Goal: Communication & Community: Share content

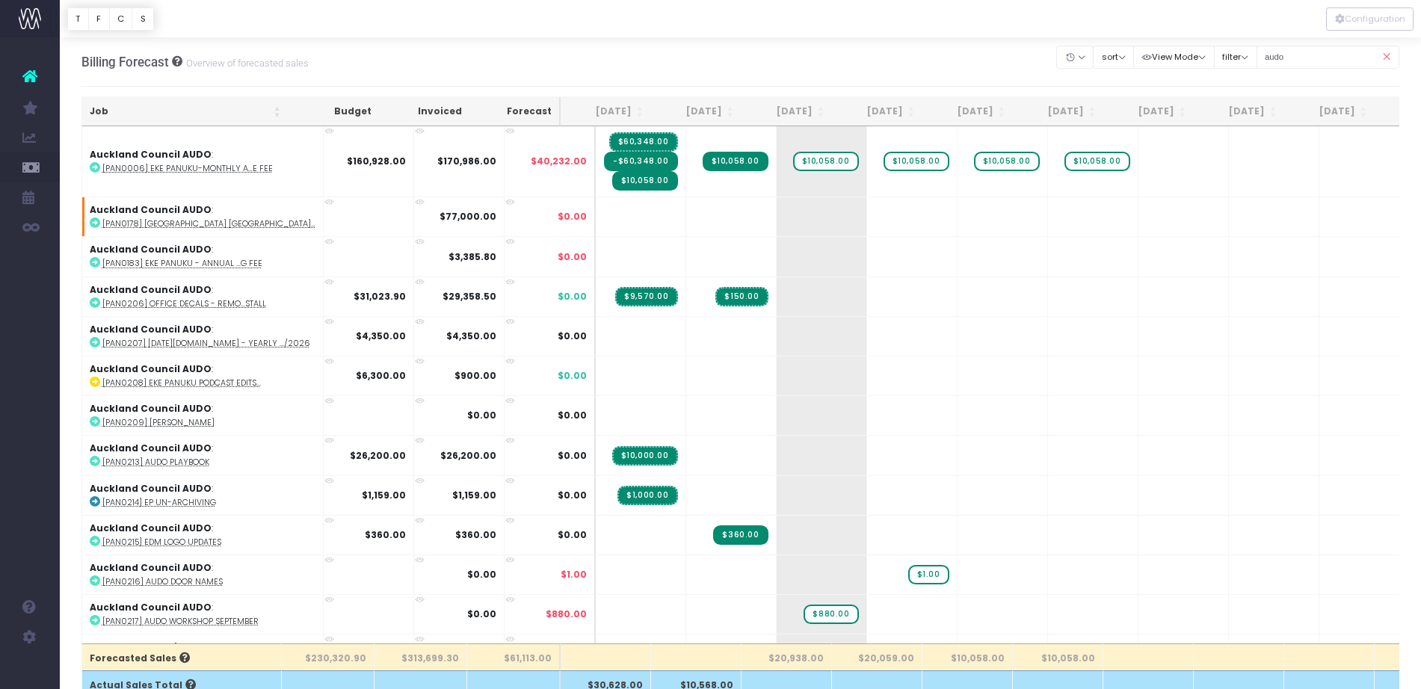
click at [108, 79] on div "Billing Forecast Overview of forecasted sales" at bounding box center [194, 61] width 227 height 49
click at [1326, 59] on input "audo" at bounding box center [1327, 57] width 143 height 23
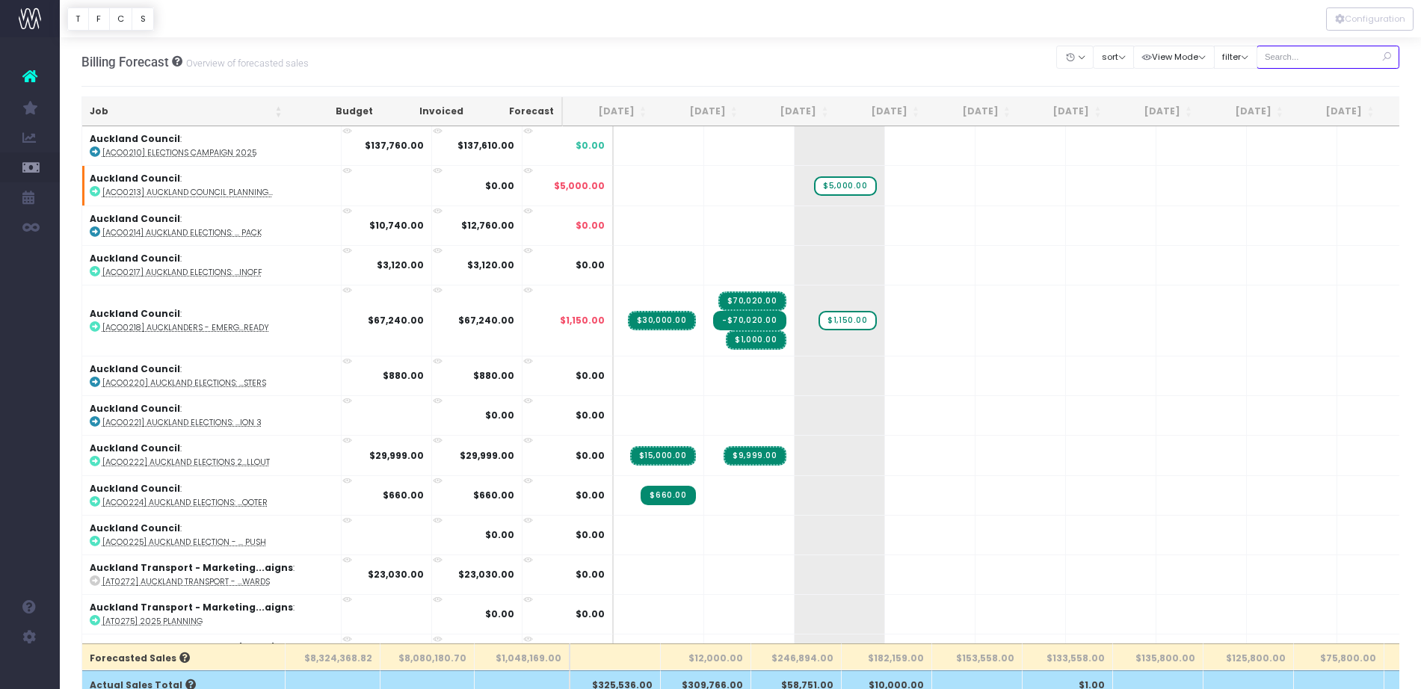
click at [1296, 58] on input "text" at bounding box center [1327, 57] width 143 height 23
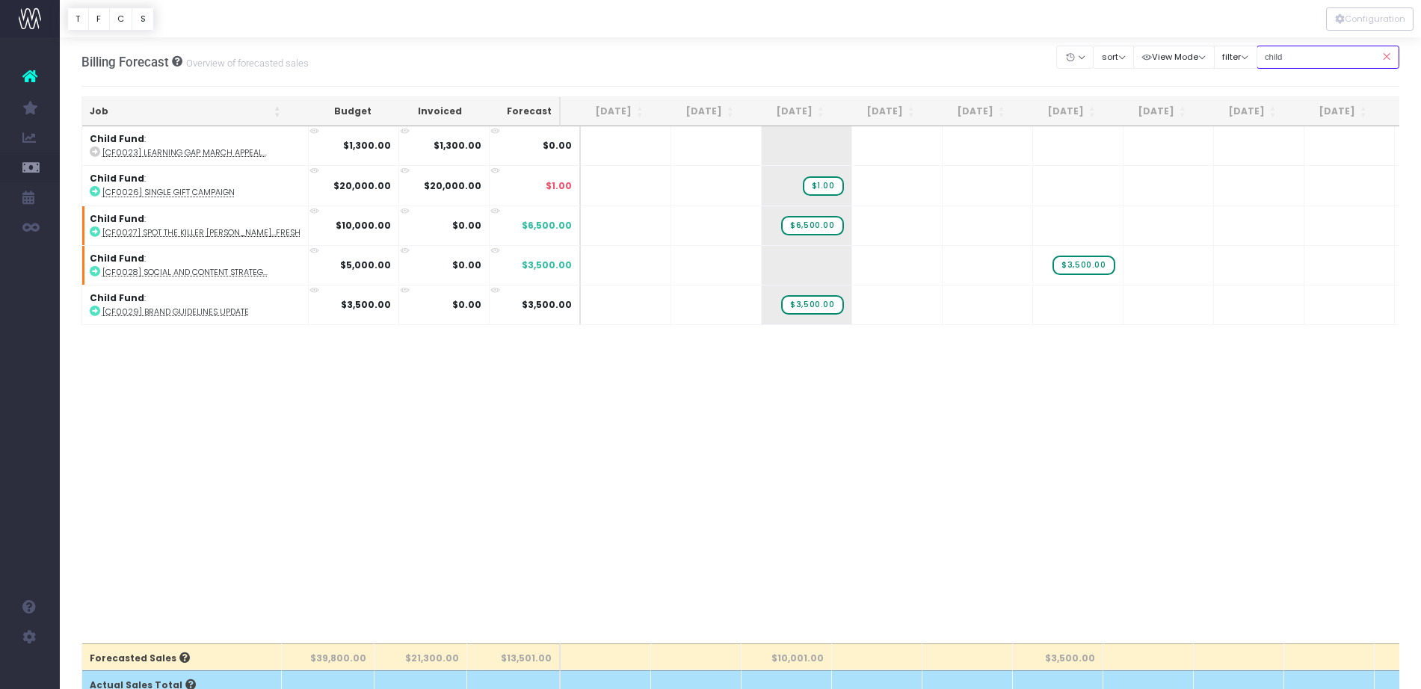
click at [1336, 55] on input "child" at bounding box center [1327, 57] width 143 height 23
type input "co-op"
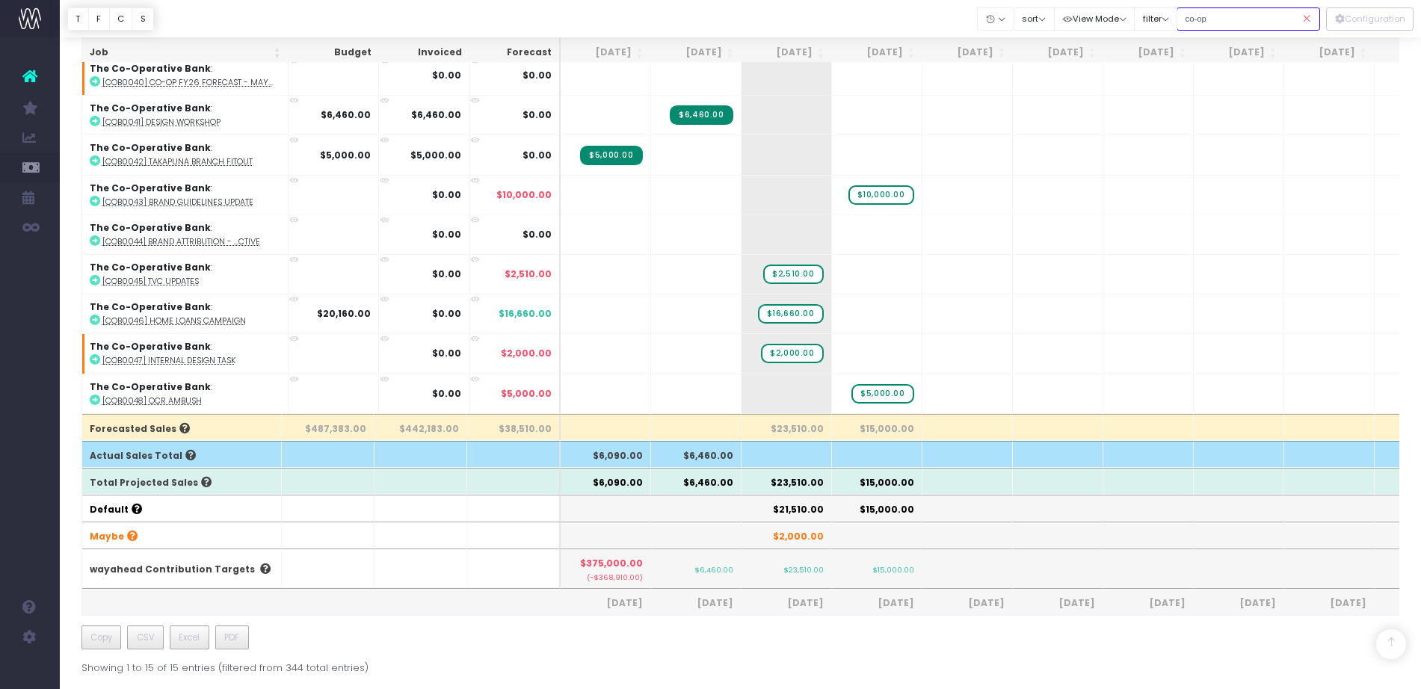
scroll to position [228, 0]
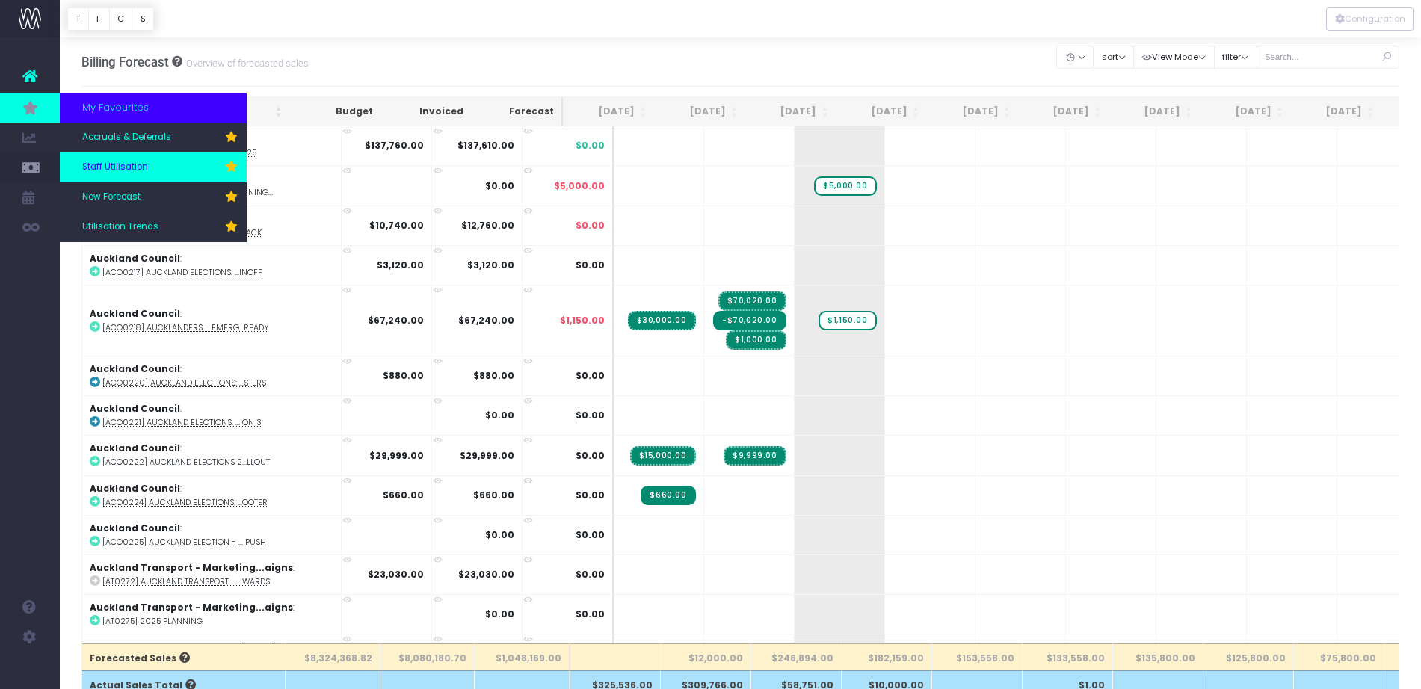
click at [127, 167] on span "Staff Utilisation" at bounding box center [115, 167] width 66 height 13
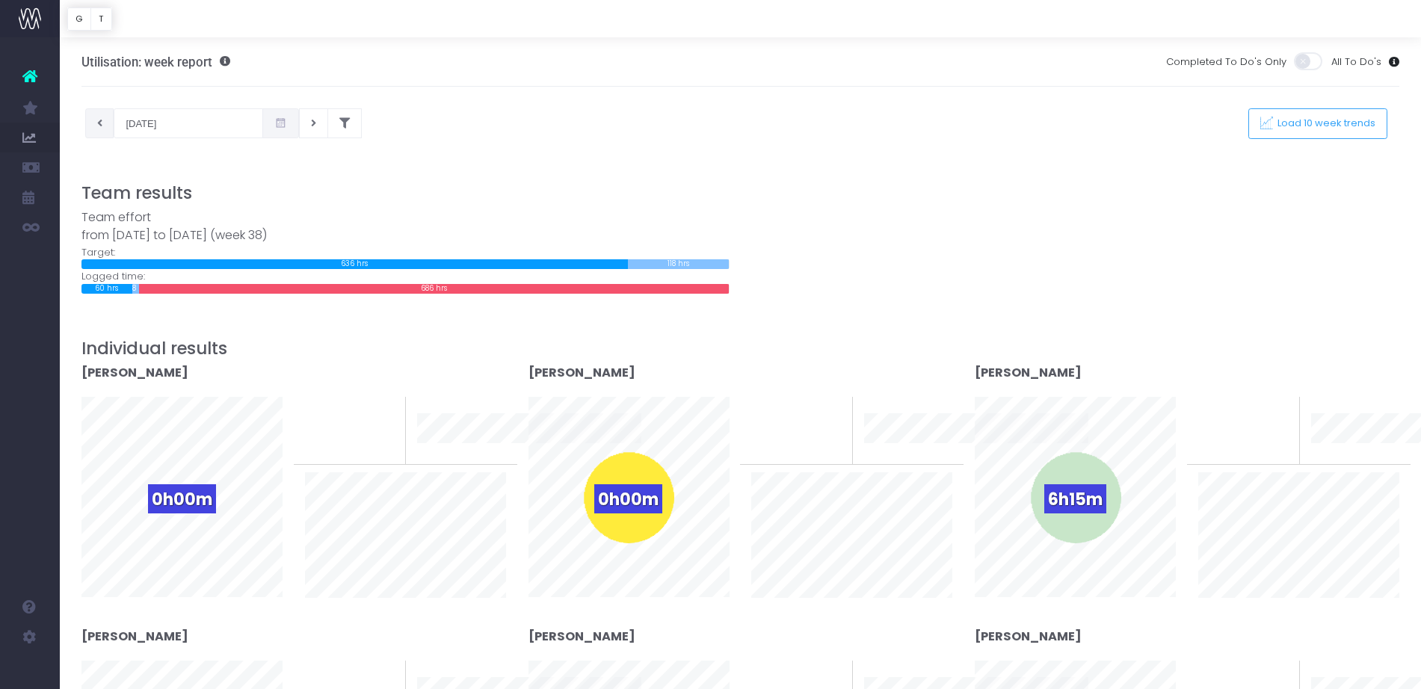
click at [101, 123] on icon at bounding box center [99, 123] width 5 height 0
type input "09-09-2025"
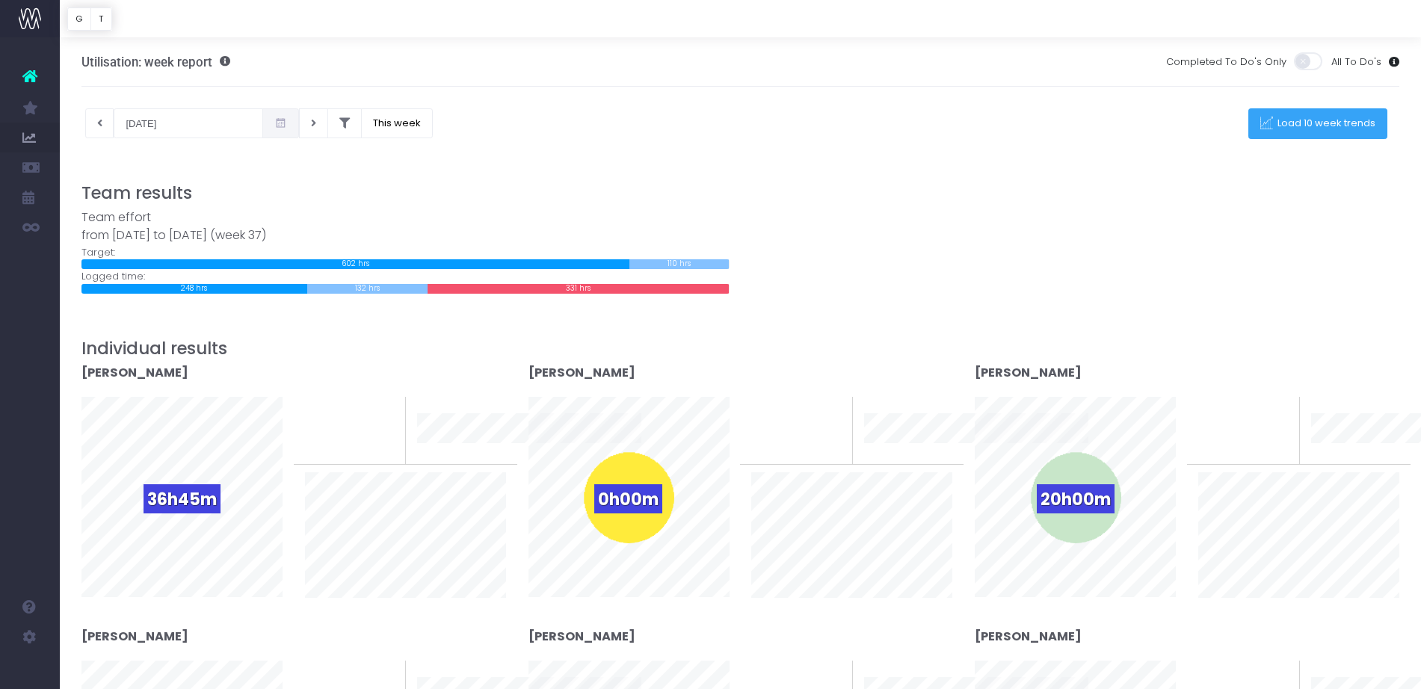
click at [1282, 119] on span "Load 10 week trends" at bounding box center [1324, 123] width 103 height 13
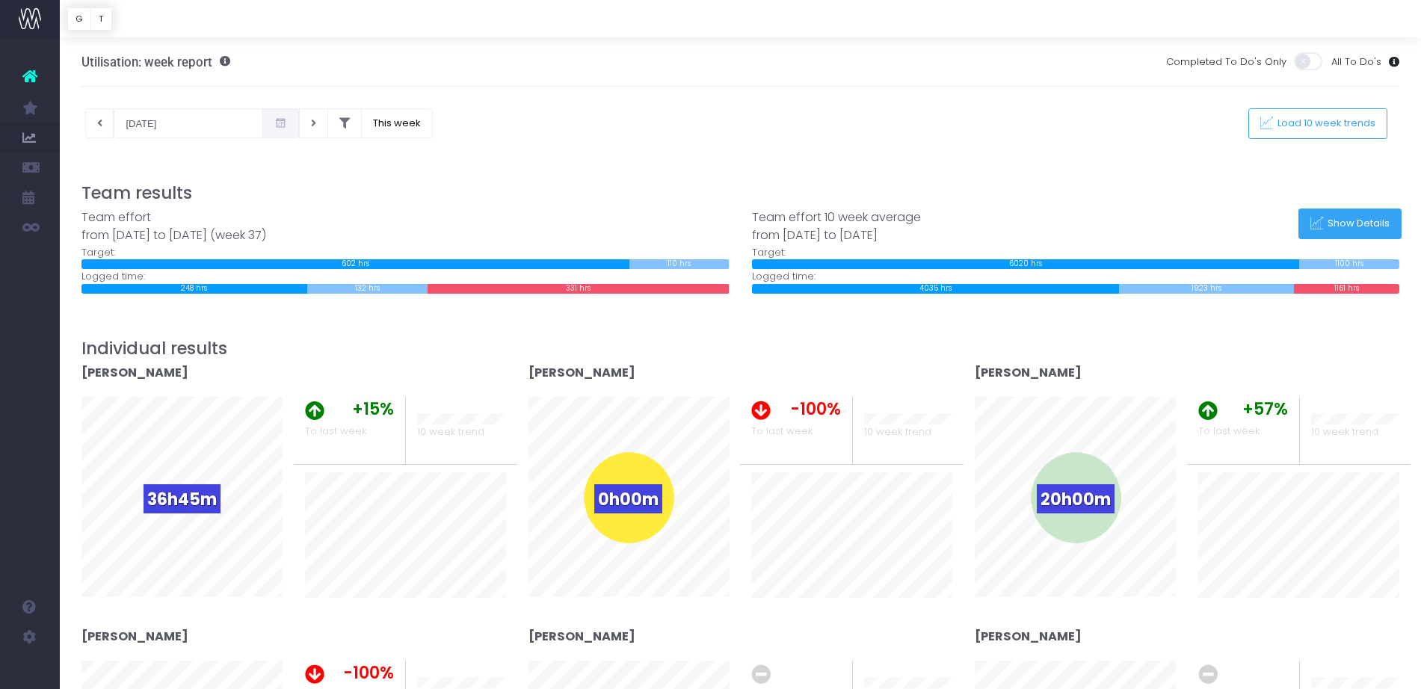
click at [1353, 225] on span "Show Details" at bounding box center [1356, 223] width 67 height 13
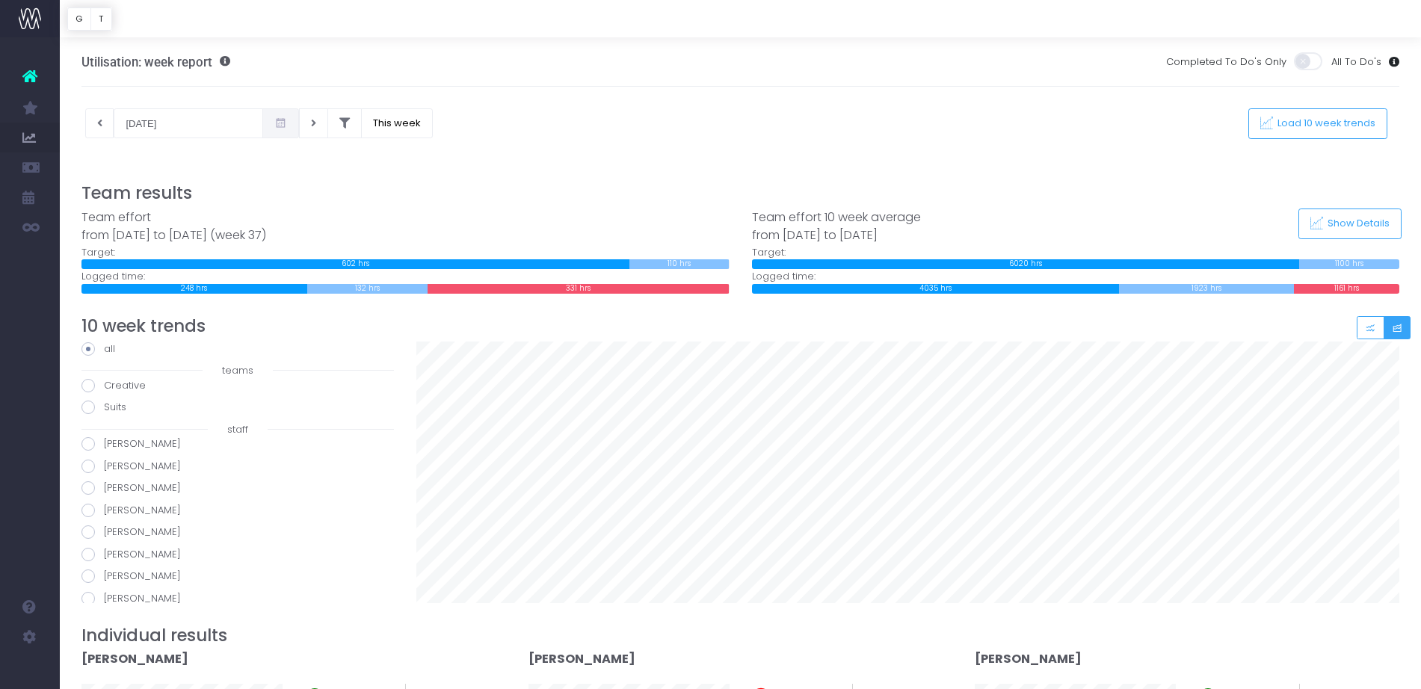
click at [92, 438] on span at bounding box center [87, 443] width 13 height 13
click at [104, 438] on input "Amy Hardy" at bounding box center [109, 441] width 10 height 10
radio input "true"
click at [88, 453] on div "all teams Creative Suits staff Amy Hardy Bernie Siolo Bobbie McKay Brad Collett…" at bounding box center [237, 606] width 312 height 529
click at [89, 464] on span at bounding box center [87, 466] width 13 height 13
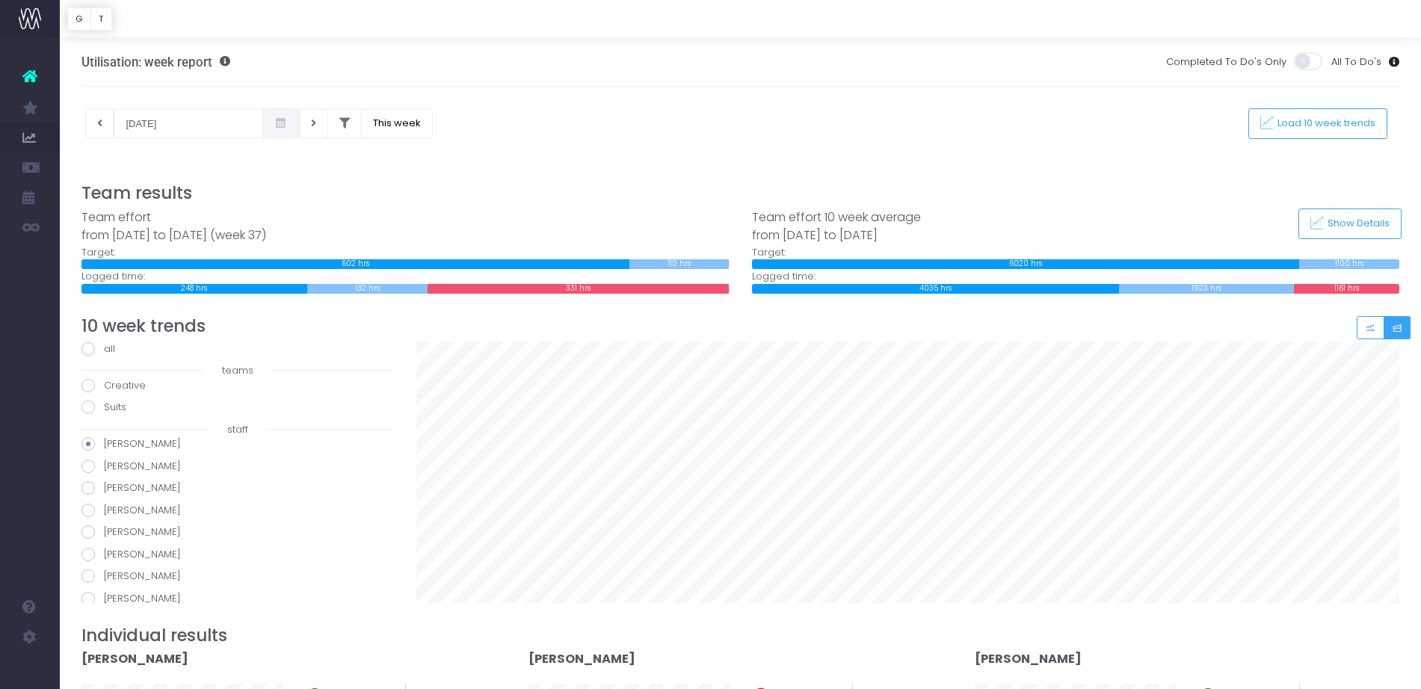
click at [104, 464] on input "Bernie Siolo" at bounding box center [109, 464] width 10 height 10
radio input "true"
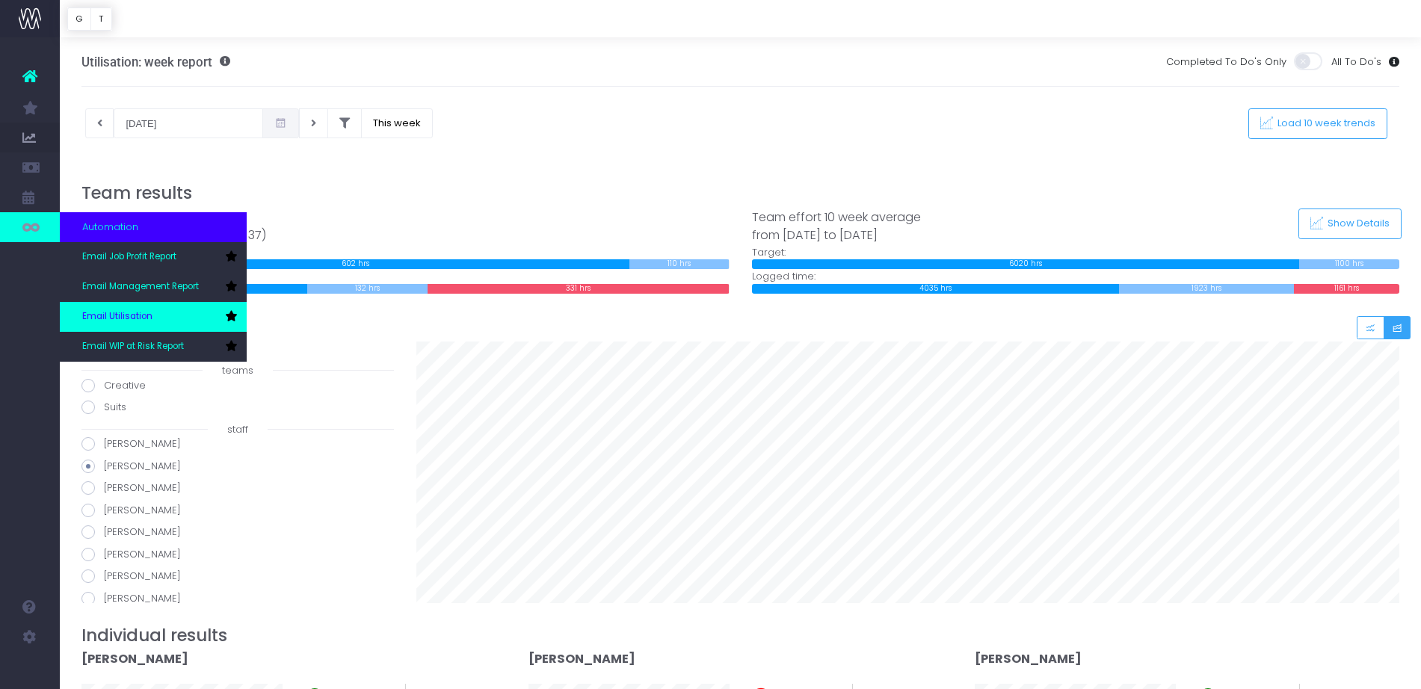
click at [141, 325] on link "Email Utilisation" at bounding box center [153, 317] width 187 height 30
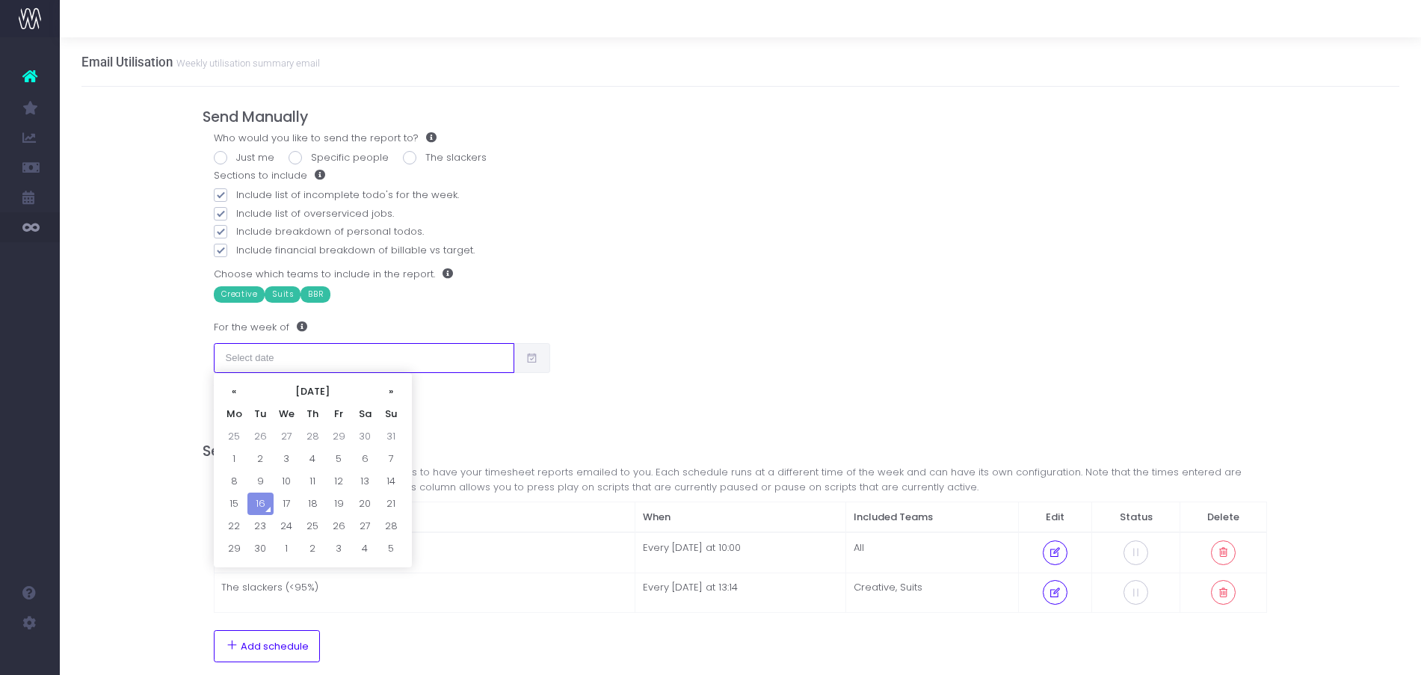
click at [329, 361] on input "text" at bounding box center [364, 358] width 300 height 30
click at [237, 481] on td "8" at bounding box center [234, 481] width 26 height 22
type input "08/09/2025"
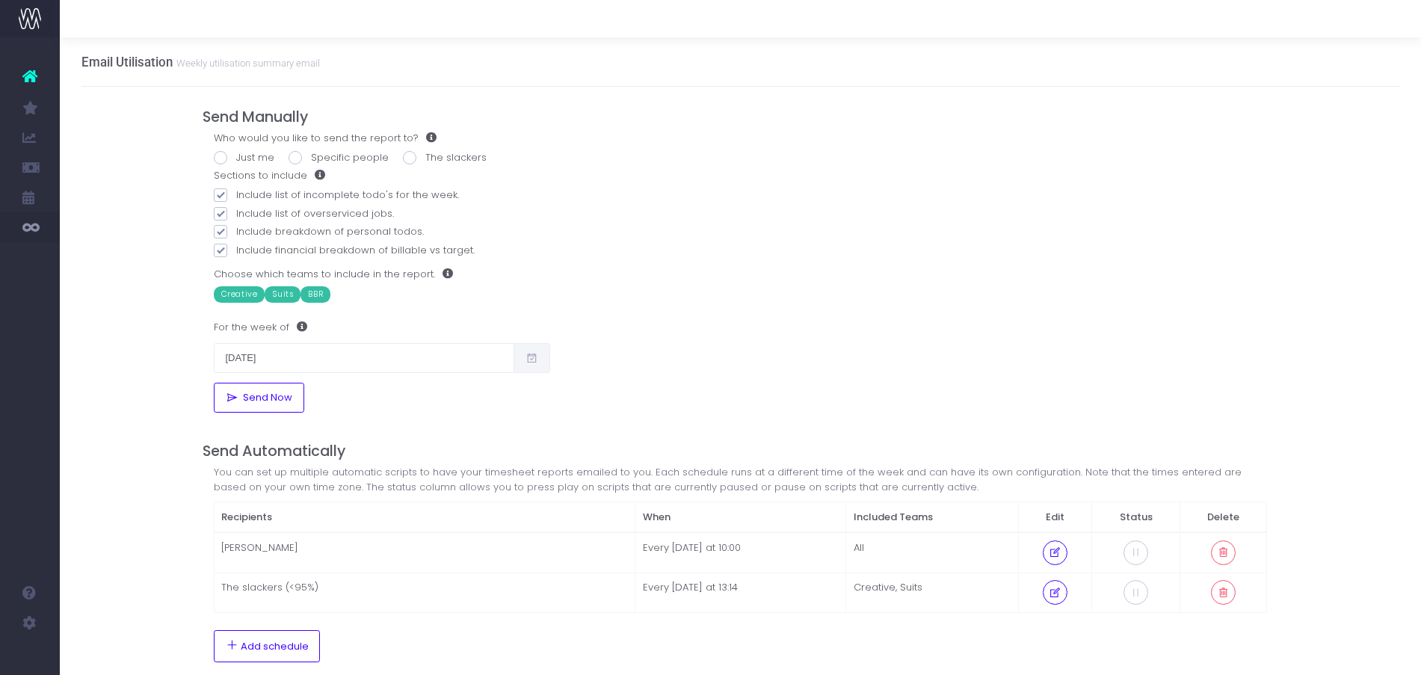
drag, startPoint x: 657, startPoint y: 407, endPoint x: 607, endPoint y: 415, distance: 50.6
click at [654, 408] on div "Who would you like to send the report to? Just me Specific people The slackers …" at bounding box center [741, 272] width 1076 height 282
click at [403, 161] on span at bounding box center [409, 157] width 13 height 13
click at [425, 160] on input "The slackers" at bounding box center [430, 155] width 10 height 10
radio input "true"
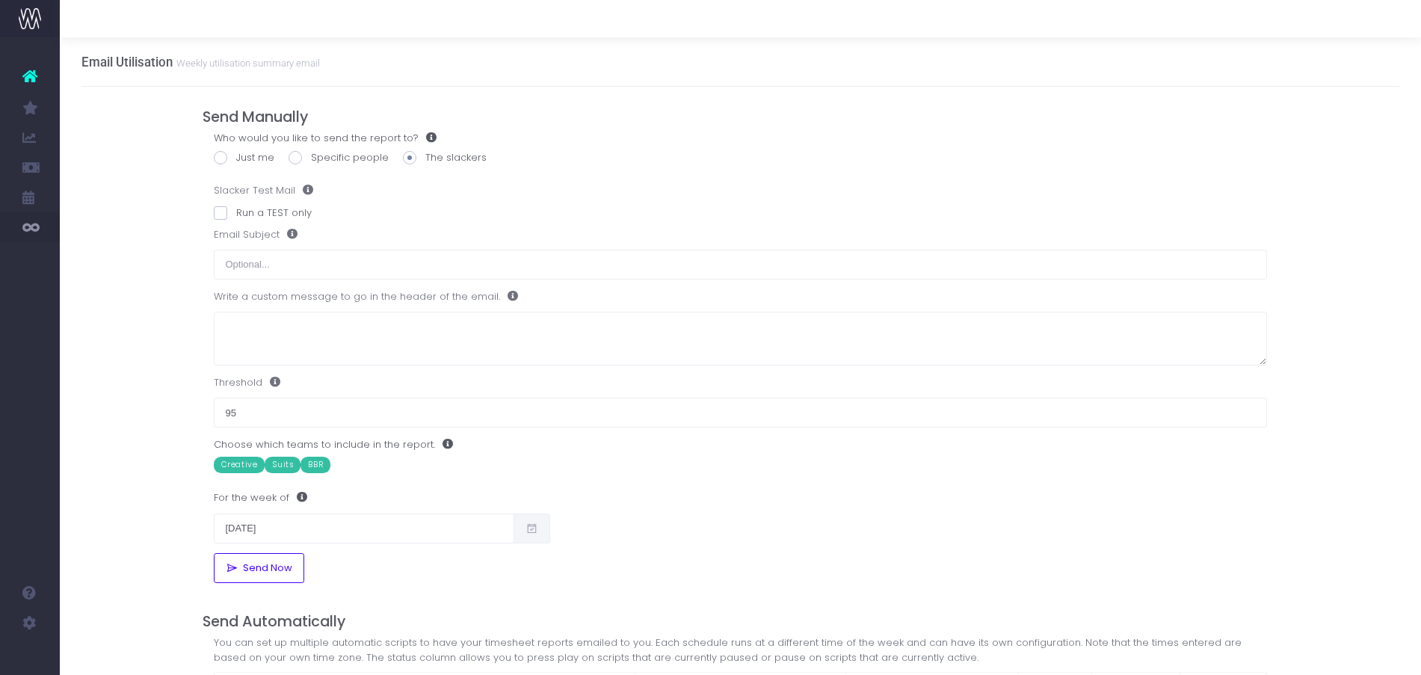
click at [306, 472] on span "BBR" at bounding box center [315, 465] width 30 height 16
click at [283, 250] on input "text" at bounding box center [741, 265] width 1054 height 30
click at [290, 232] on span at bounding box center [288, 234] width 18 height 10
click at [268, 263] on input "text" at bounding box center [741, 265] width 1054 height 30
type input "Incomplete Timesheets"
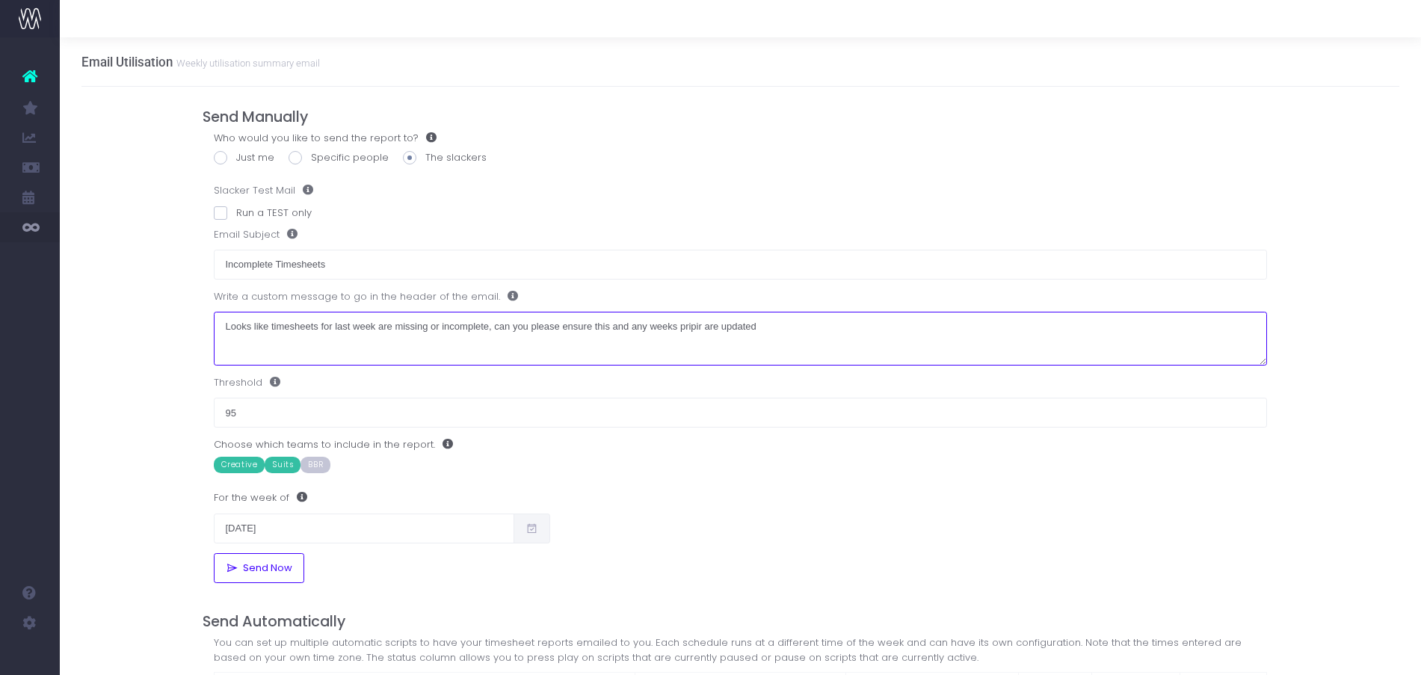
click at [694, 327] on textarea "Looks like timesheets for last week are missing or incomplete, can you please e…" at bounding box center [741, 339] width 1054 height 55
click at [759, 323] on textarea "Looks like timesheets for last week are missing or incomplete, can you please e…" at bounding box center [741, 339] width 1054 height 55
click at [219, 326] on textarea "Looks like timesheets for last week are missing or incomplete, can you please e…" at bounding box center [741, 339] width 1054 height 55
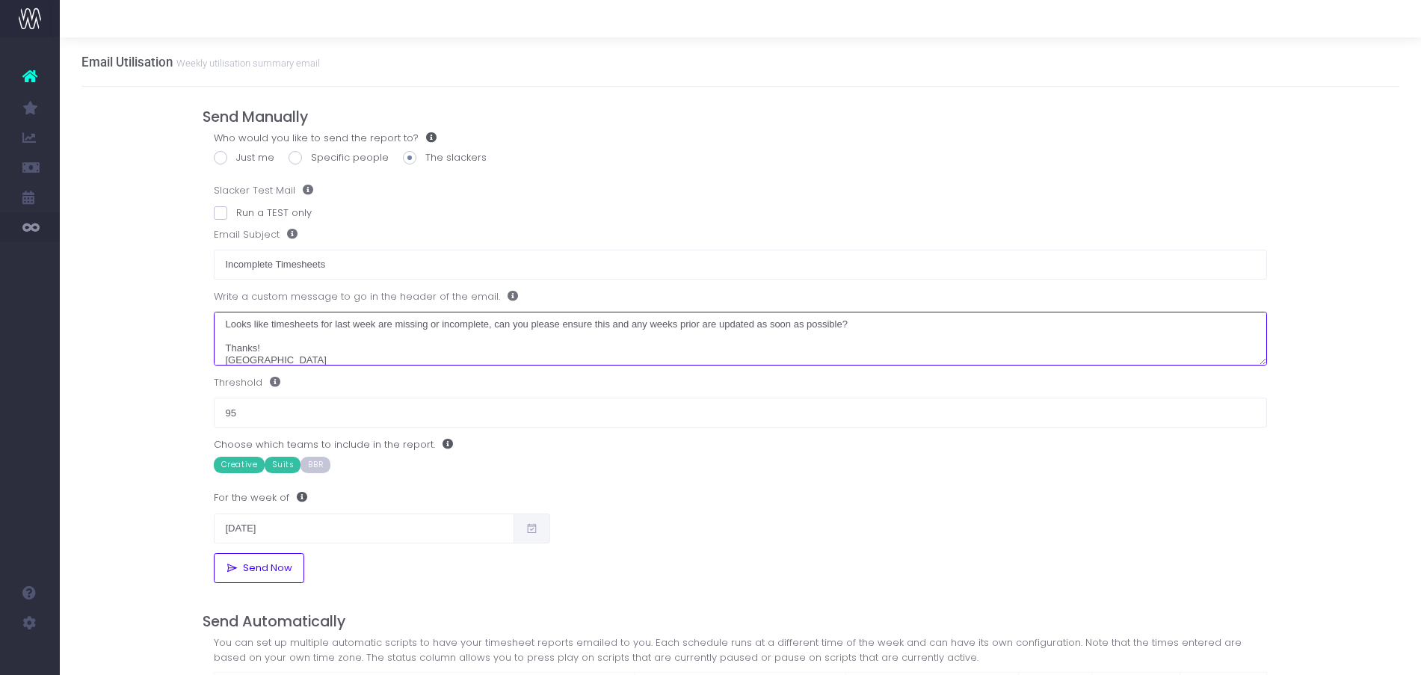
drag, startPoint x: 223, startPoint y: 318, endPoint x: 932, endPoint y: 333, distance: 708.6
click at [932, 333] on textarea "Looks like timesheets for last week are missing or incomplete, can you please e…" at bounding box center [741, 339] width 1054 height 55
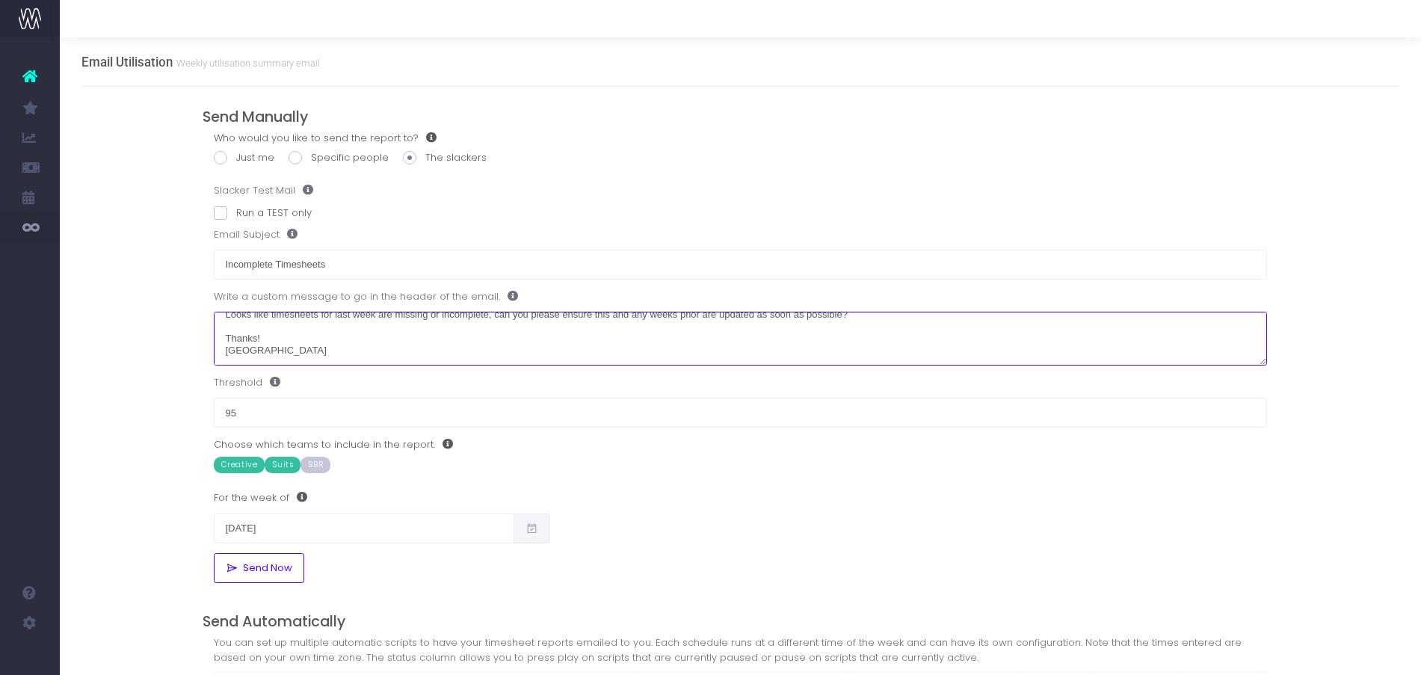
scroll to position [0, 0]
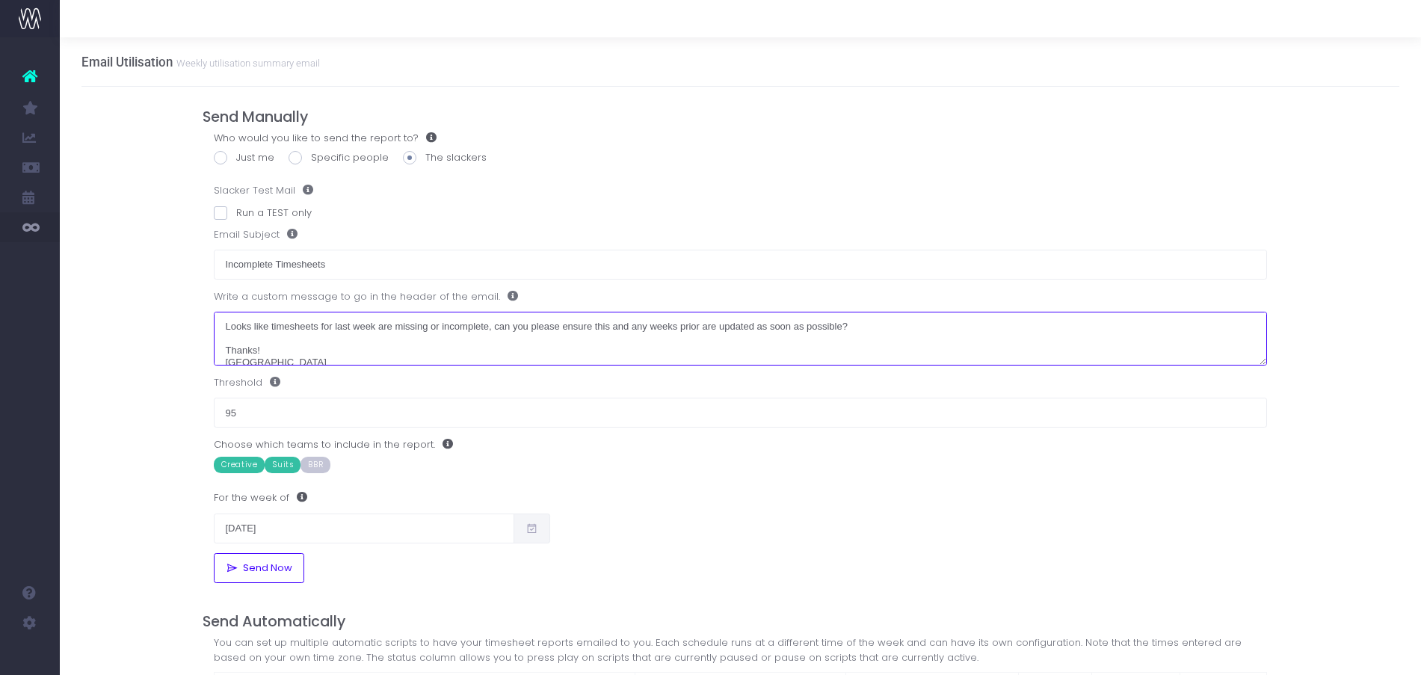
click at [548, 323] on textarea "Looks like timesheets for last week are missing or incomplete, can you please e…" at bounding box center [741, 339] width 1054 height 55
click at [227, 327] on textarea "Looks like timesheets for last week are missing or incomplete, can you please e…" at bounding box center [741, 339] width 1054 height 55
click at [220, 326] on textarea "Looks like timesheets for last week are missing or incomplete, can you please e…" at bounding box center [741, 339] width 1054 height 55
drag, startPoint x: 567, startPoint y: 331, endPoint x: 208, endPoint y: 329, distance: 359.5
click at [208, 329] on div "Who would you like to send the report to? Just me Specific people The slackers …" at bounding box center [741, 302] width 1076 height 343
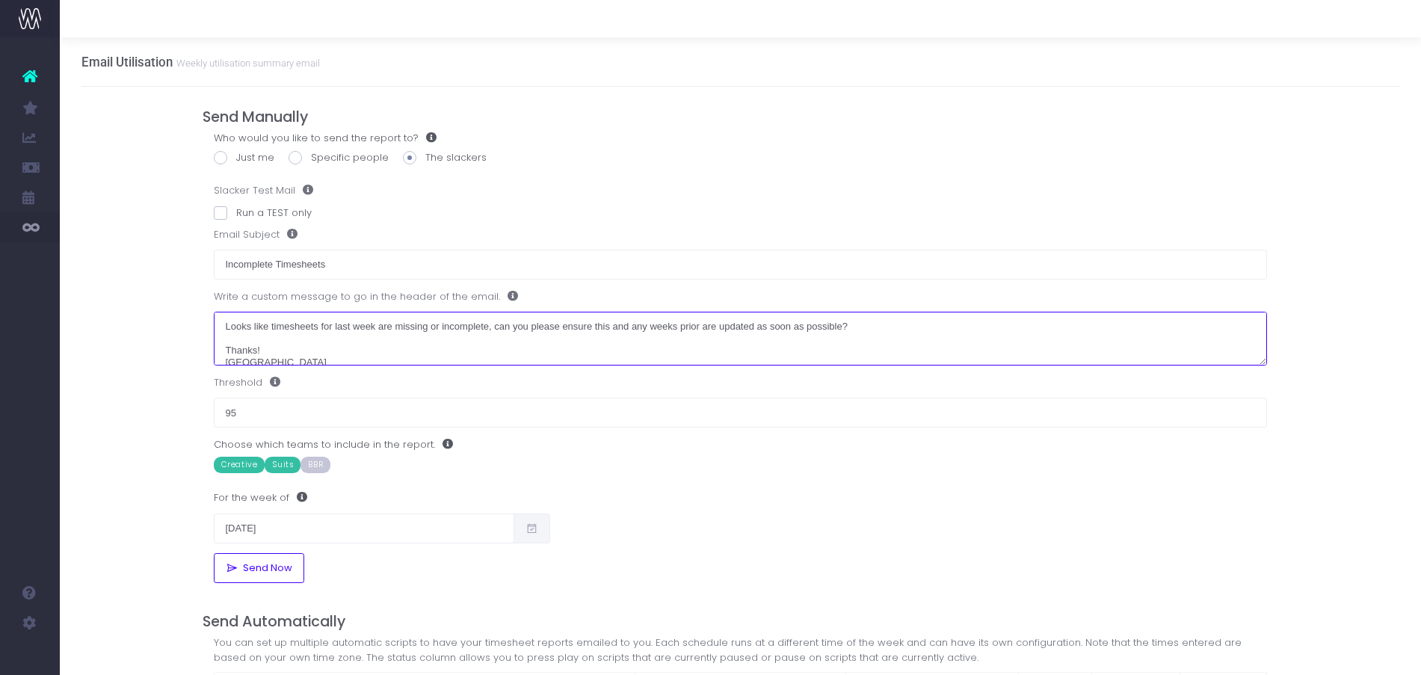
paste textarea "he timesheet for last week wasn’t filled out (and some earlier ones may also be…"
drag, startPoint x: 457, startPoint y: 324, endPoint x: 391, endPoint y: 326, distance: 65.8
click at [391, 326] on textarea "Looks like the timesheet for last week wasn’t filled out (and some earlier ones…" at bounding box center [741, 339] width 1054 height 55
drag, startPoint x: 401, startPoint y: 324, endPoint x: 491, endPoint y: 324, distance: 90.4
click at [491, 324] on textarea "Looks like the timesheet for last week is incomplete or missing (and some earli…" at bounding box center [741, 339] width 1054 height 55
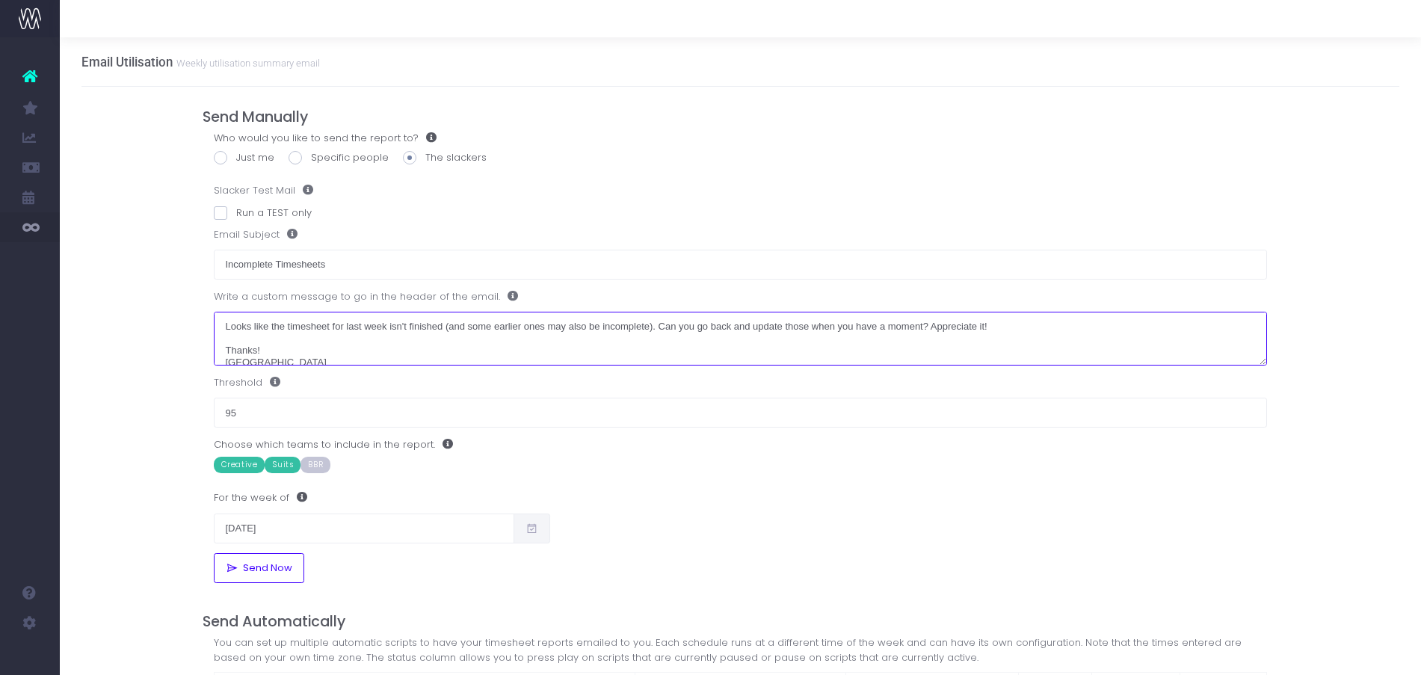
click at [537, 326] on textarea "Looks like the timesheet for last week isn't finished (and some earlier ones ma…" at bounding box center [741, 339] width 1054 height 55
click at [351, 334] on textarea "Looks like the timesheet for last week isn't finished (and some earlier weeks m…" at bounding box center [741, 339] width 1054 height 55
drag, startPoint x: 442, startPoint y: 327, endPoint x: 214, endPoint y: 320, distance: 227.3
click at [214, 320] on textarea "Looks like the timesheet for last week isn't finished (and some earlier weeks m…" at bounding box center [741, 339] width 1054 height 55
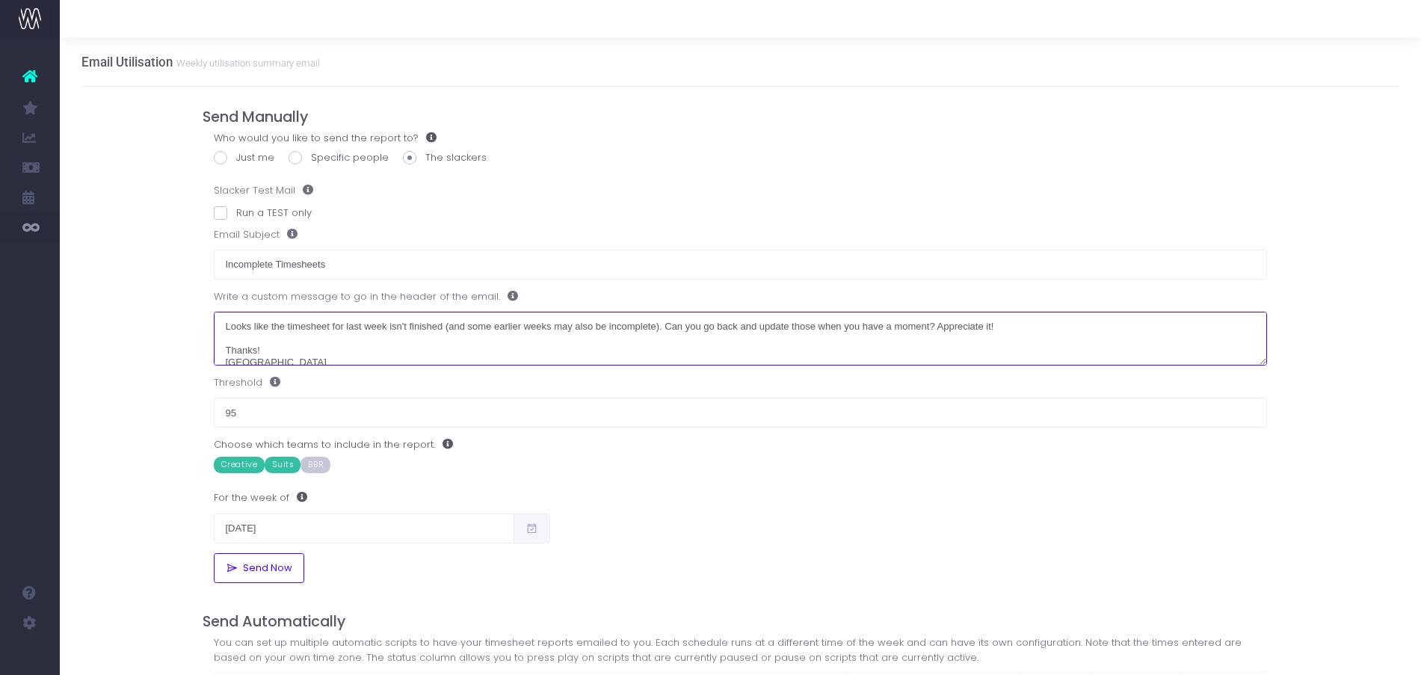
paste textarea "Seems like last week’s timesheet still needs to be finished."
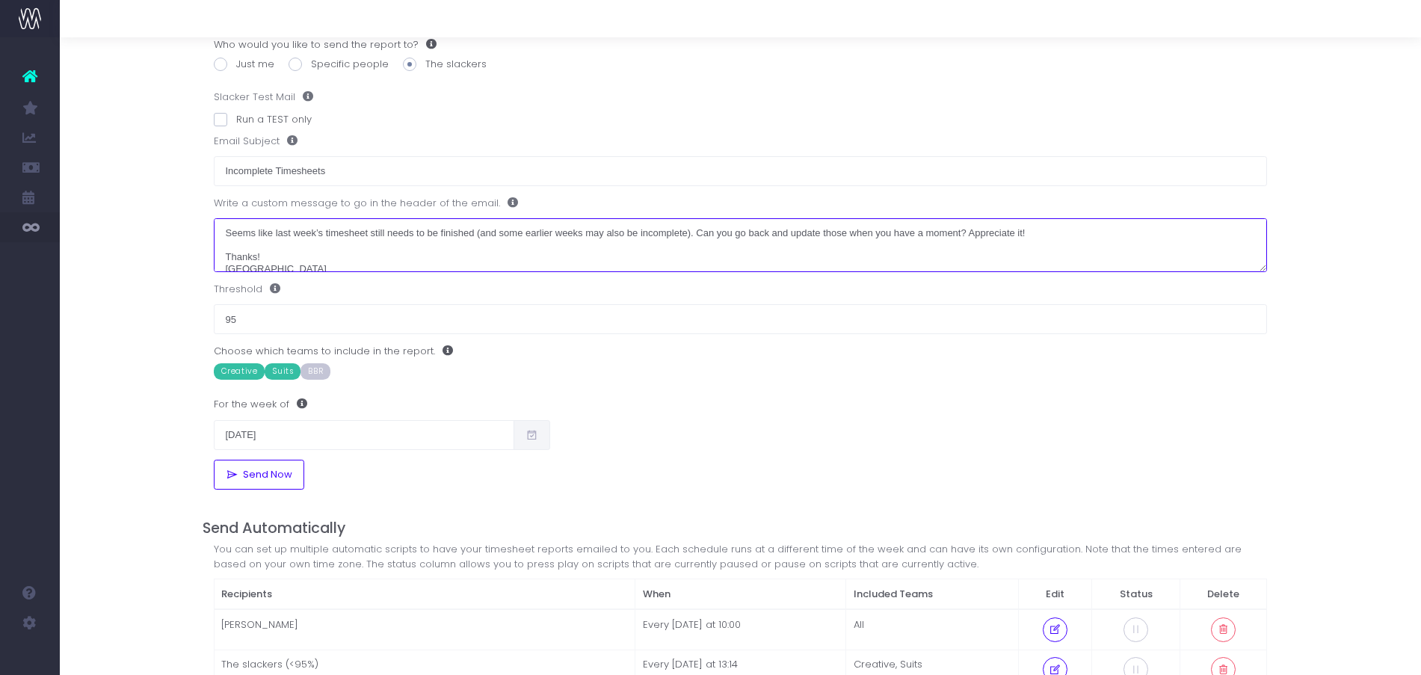
type textarea "Seems like last week’s timesheet still needs to be finished (and some earlier w…"
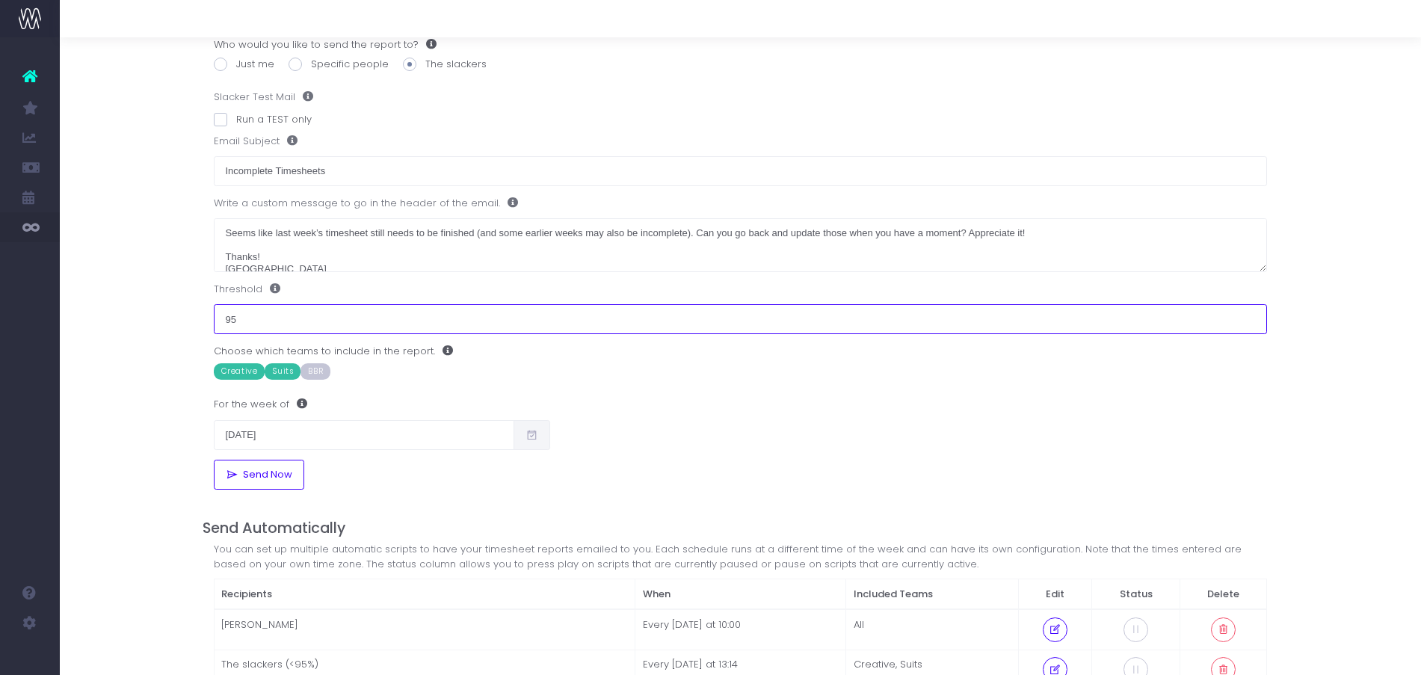
click at [283, 321] on input "95" at bounding box center [741, 319] width 1054 height 30
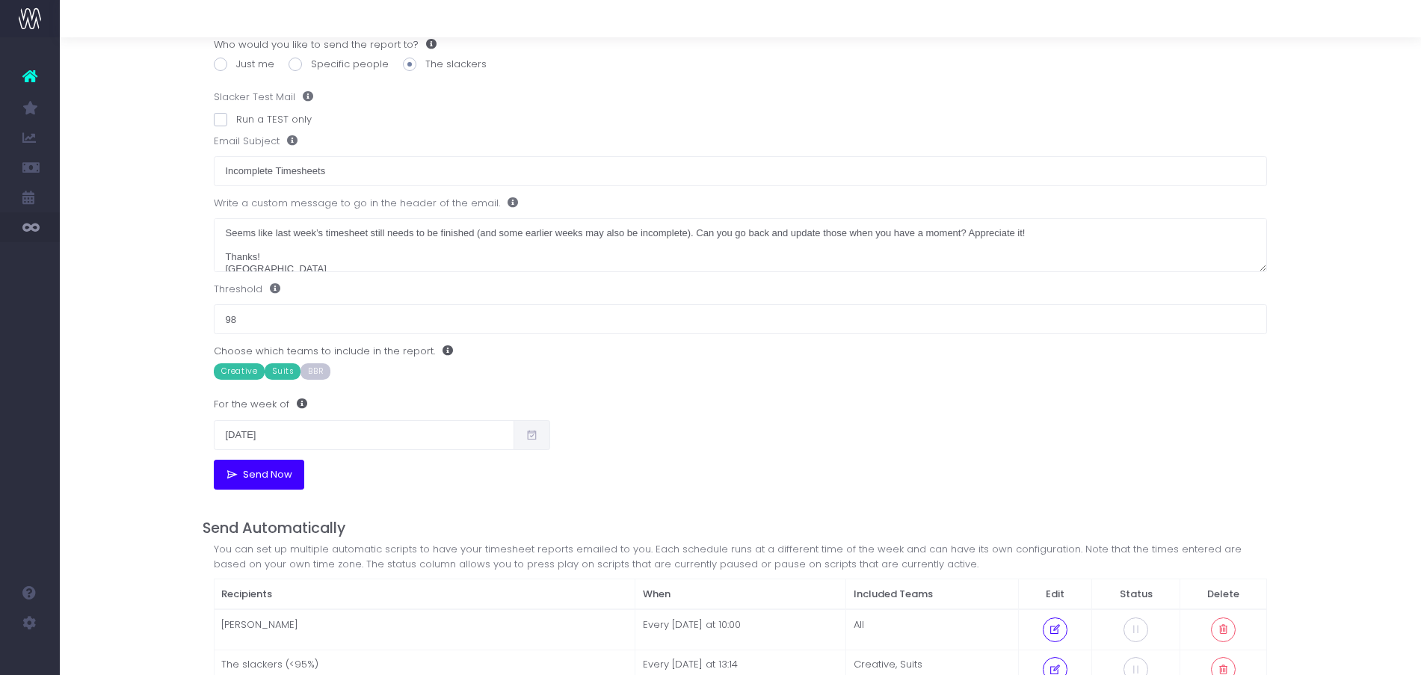
type input "98%"
click at [291, 471] on span "Send Now" at bounding box center [265, 475] width 55 height 12
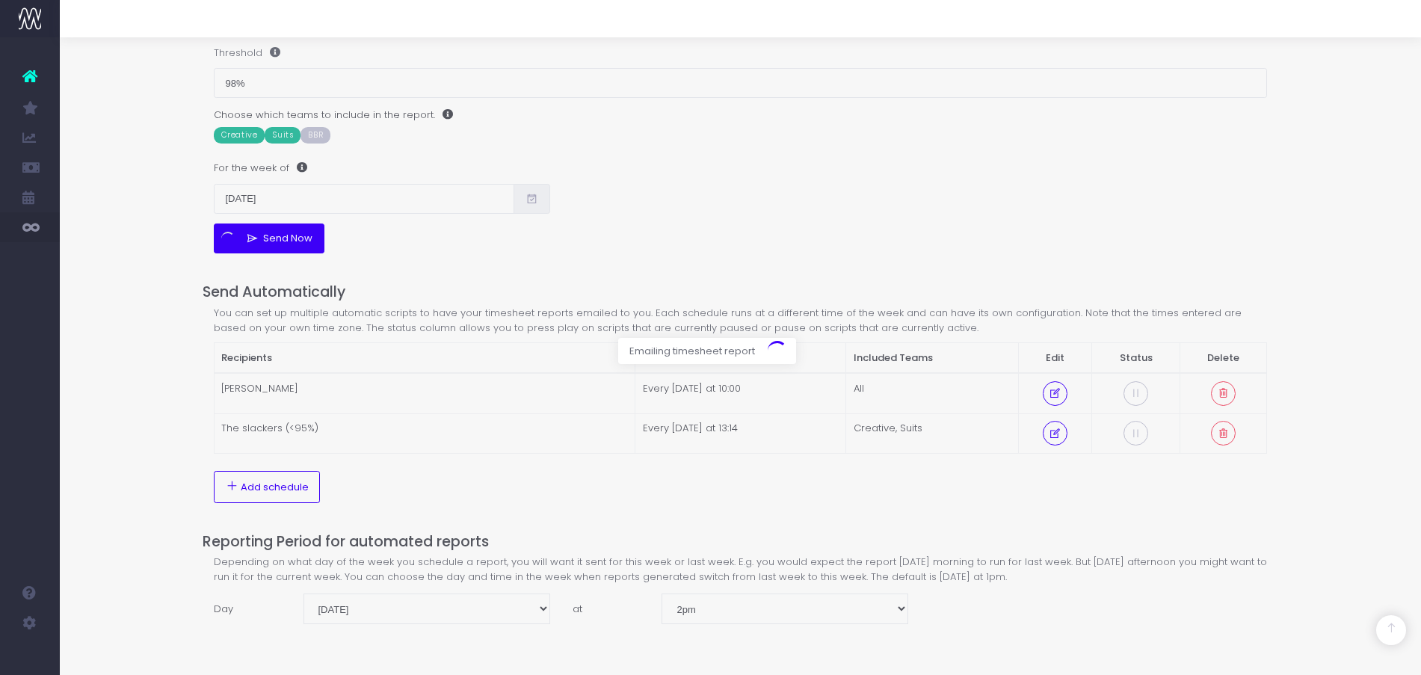
scroll to position [0, 0]
